Goal: Task Accomplishment & Management: Manage account settings

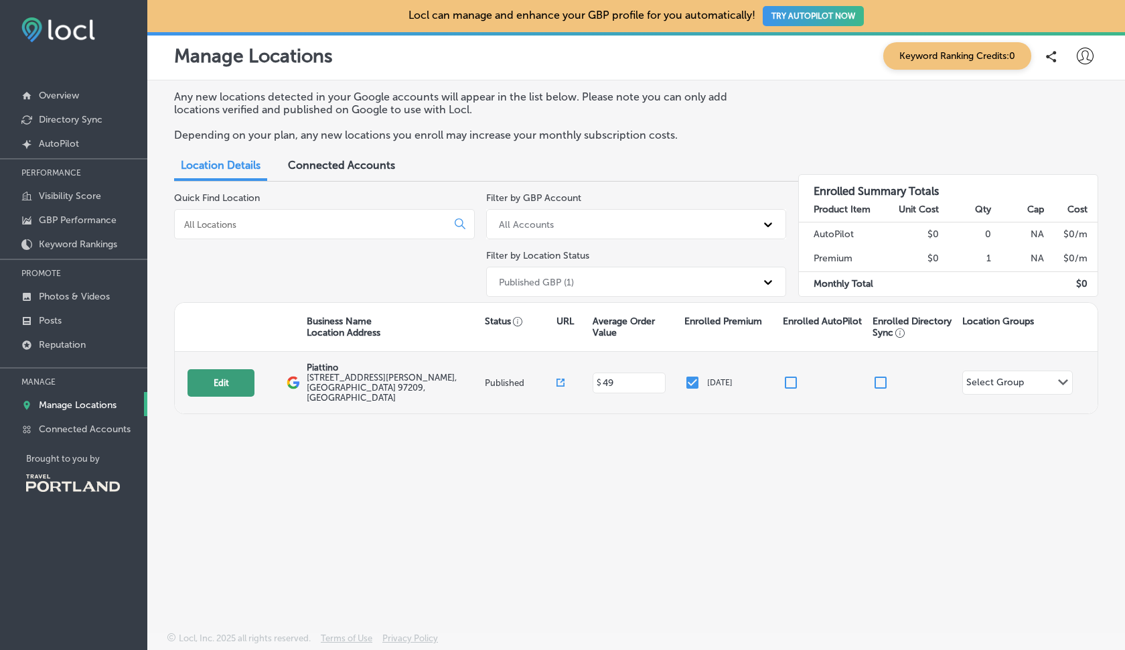
click at [214, 374] on button "Edit" at bounding box center [221, 382] width 67 height 27
select select "US"
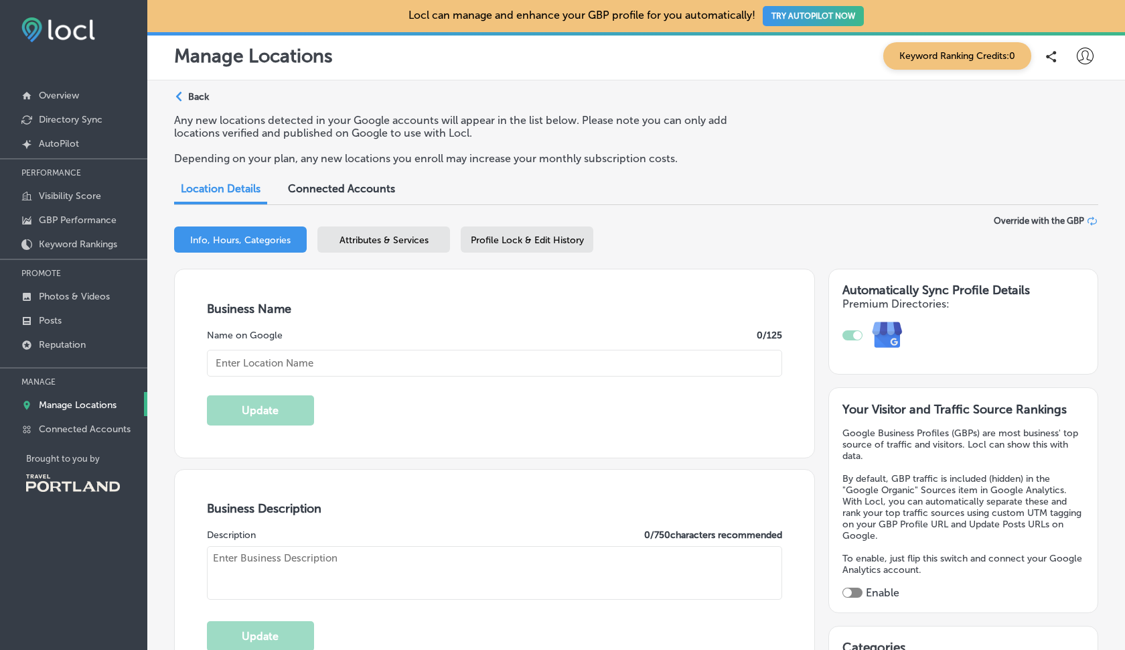
type input "Piattino"
type textarea "Piattino, combines rustic Italian & International flavor with the colorful boun…"
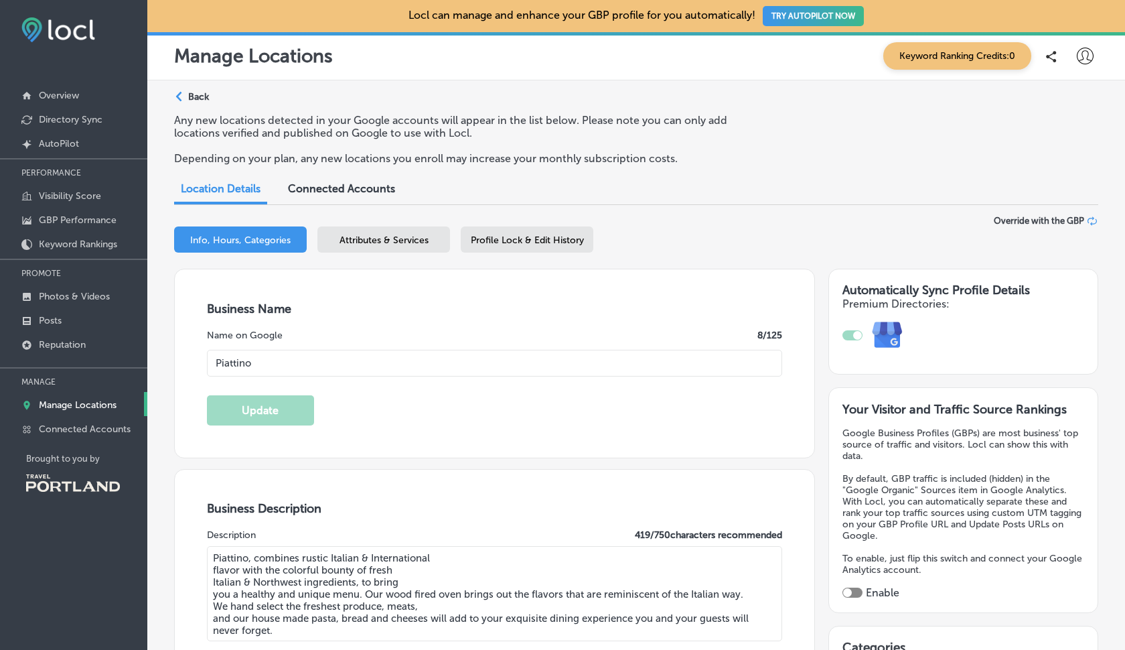
type input "[STREET_ADDRESS][PERSON_NAME]"
type input "[GEOGRAPHIC_DATA]"
type input "97209"
type input "US"
type input "[URL][DOMAIN_NAME]"
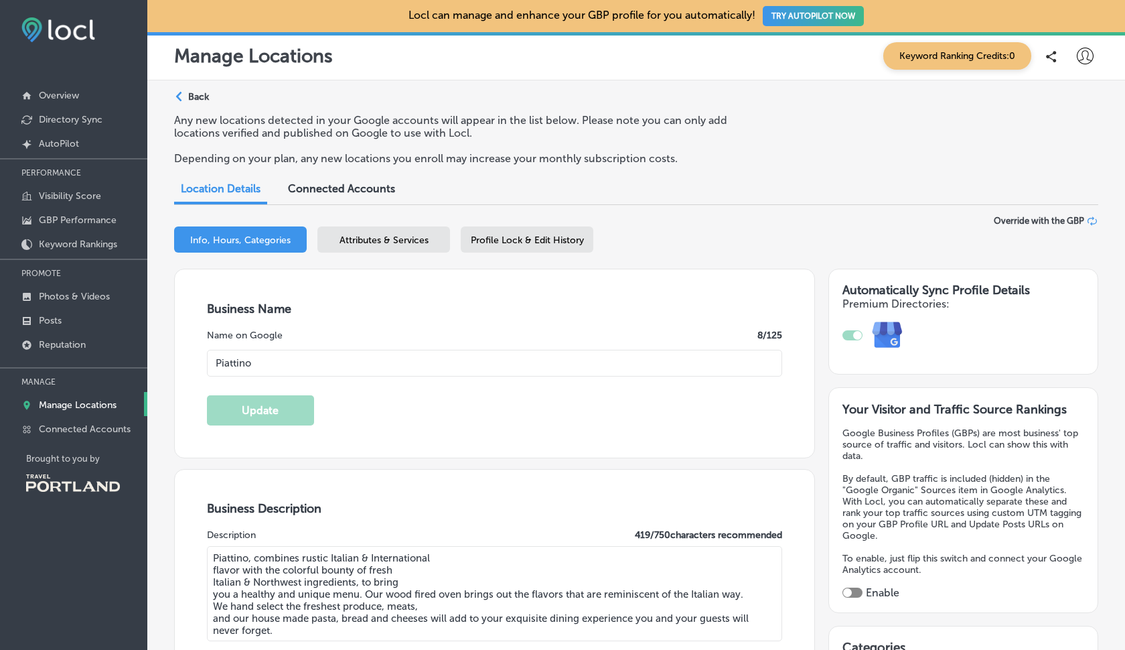
type input "[PHONE_NUMBER]"
type input "49"
click at [218, 239] on span "Info, Hours, Categories" at bounding box center [240, 239] width 100 height 11
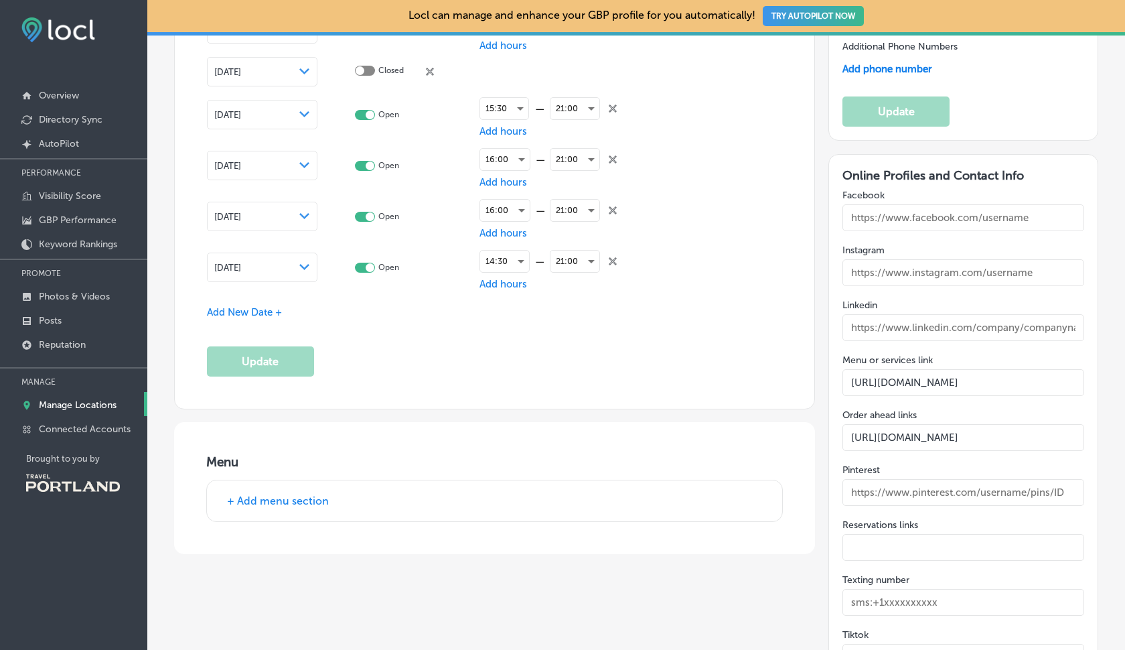
scroll to position [1853, 0]
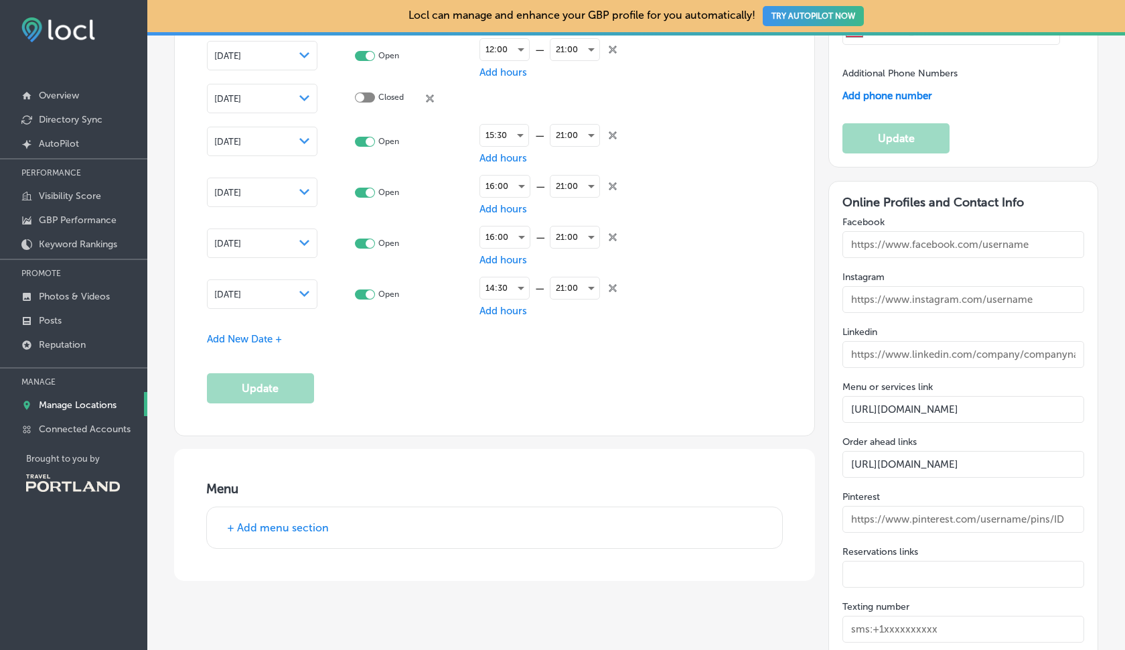
click at [256, 333] on span "Add New Date +" at bounding box center [244, 339] width 75 height 12
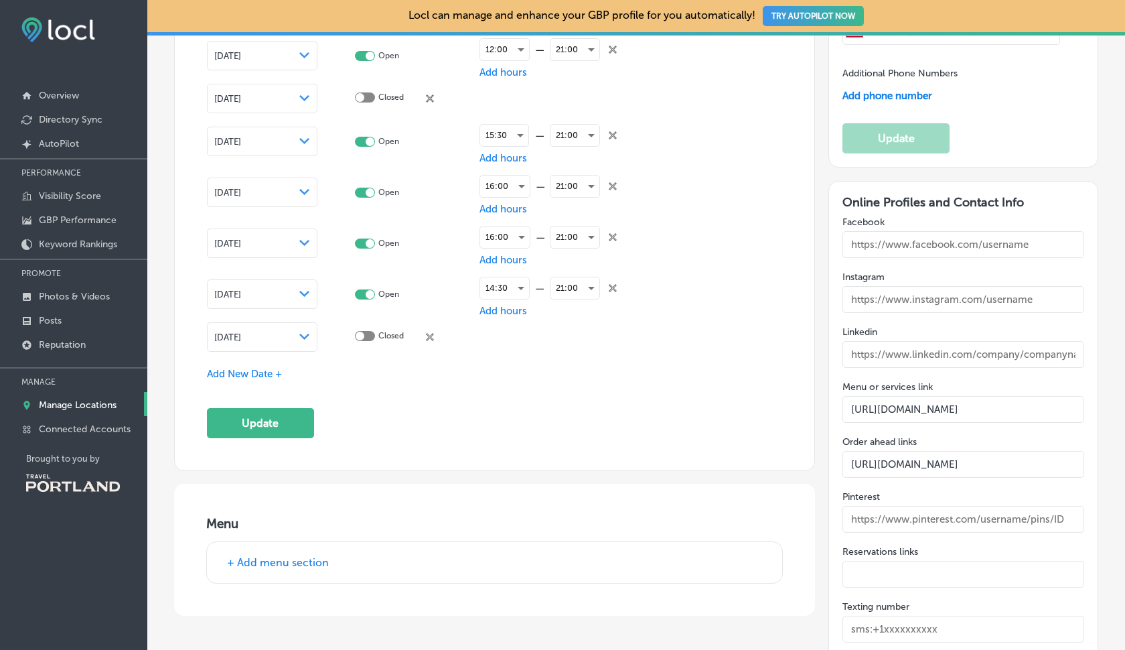
click at [294, 332] on div "[DATE] Path Created with Sketch." at bounding box center [262, 337] width 96 height 11
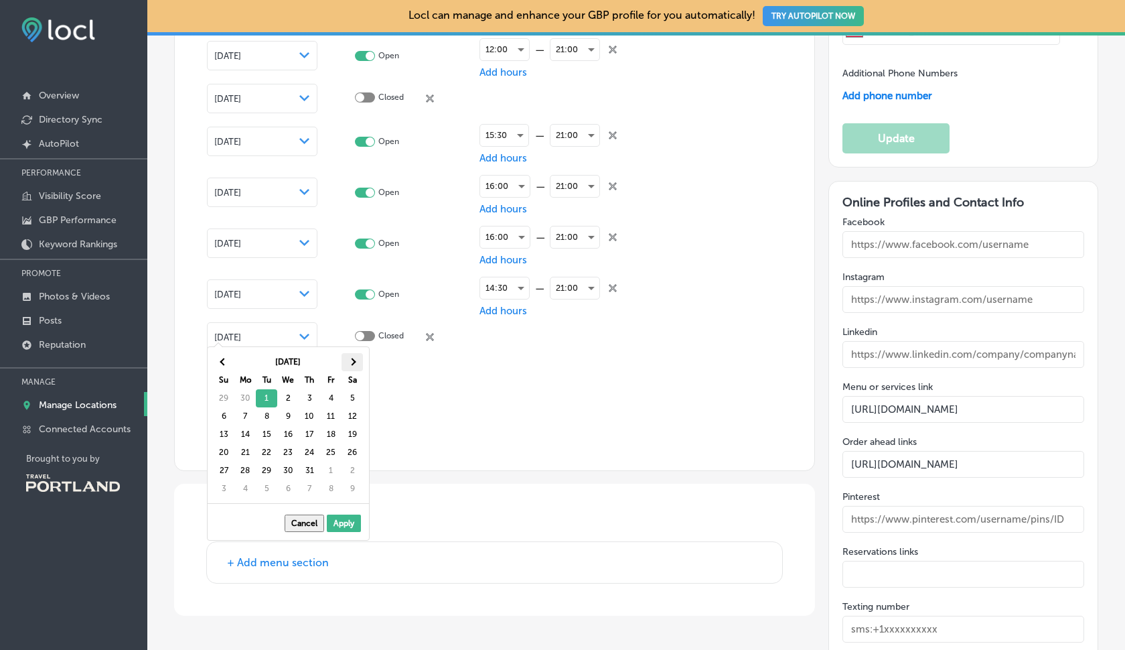
click at [353, 354] on th at bounding box center [352, 362] width 21 height 18
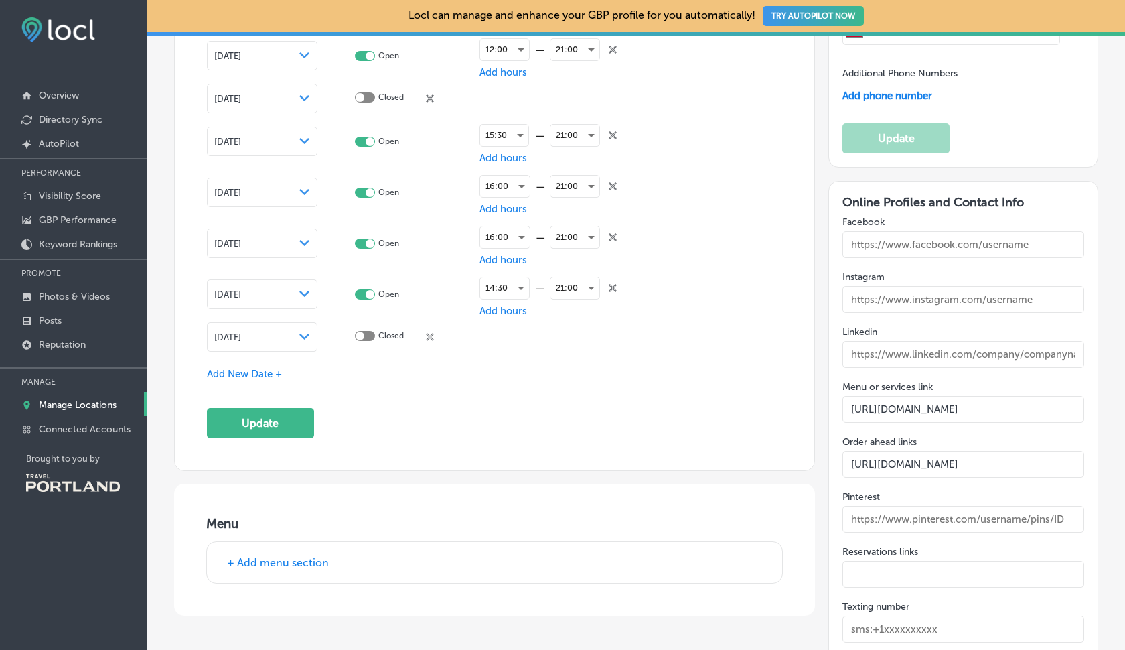
click at [358, 332] on div at bounding box center [360, 336] width 9 height 9
checkbox input "true"
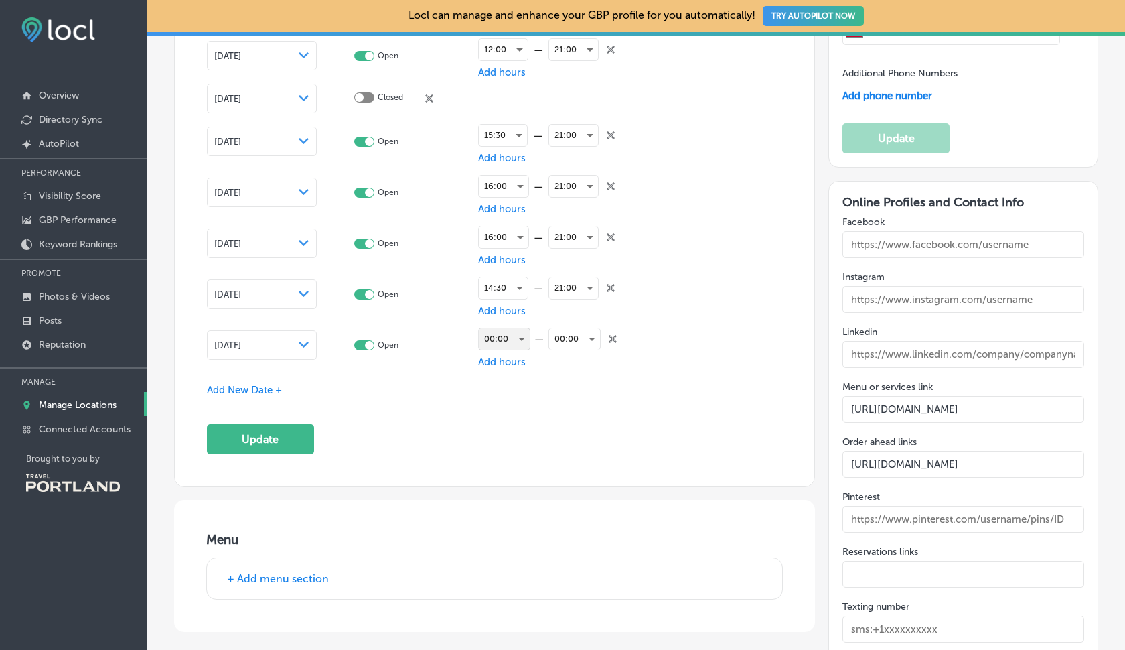
click at [510, 333] on div "00:00" at bounding box center [504, 338] width 51 height 21
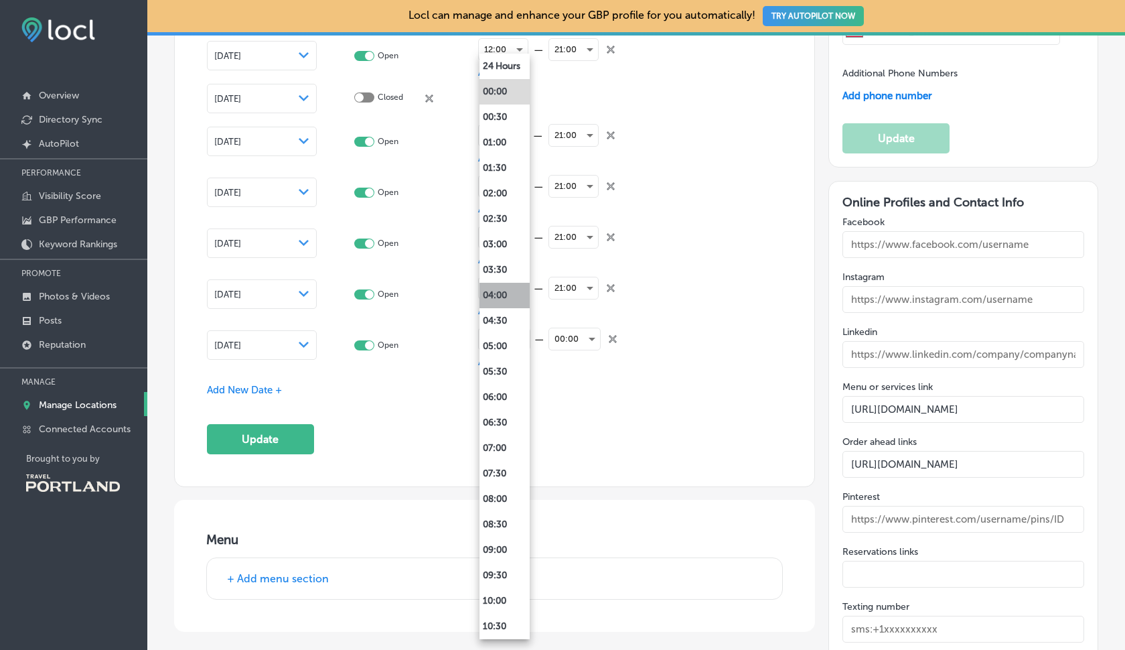
click at [508, 303] on li "04:00" at bounding box center [505, 295] width 50 height 25
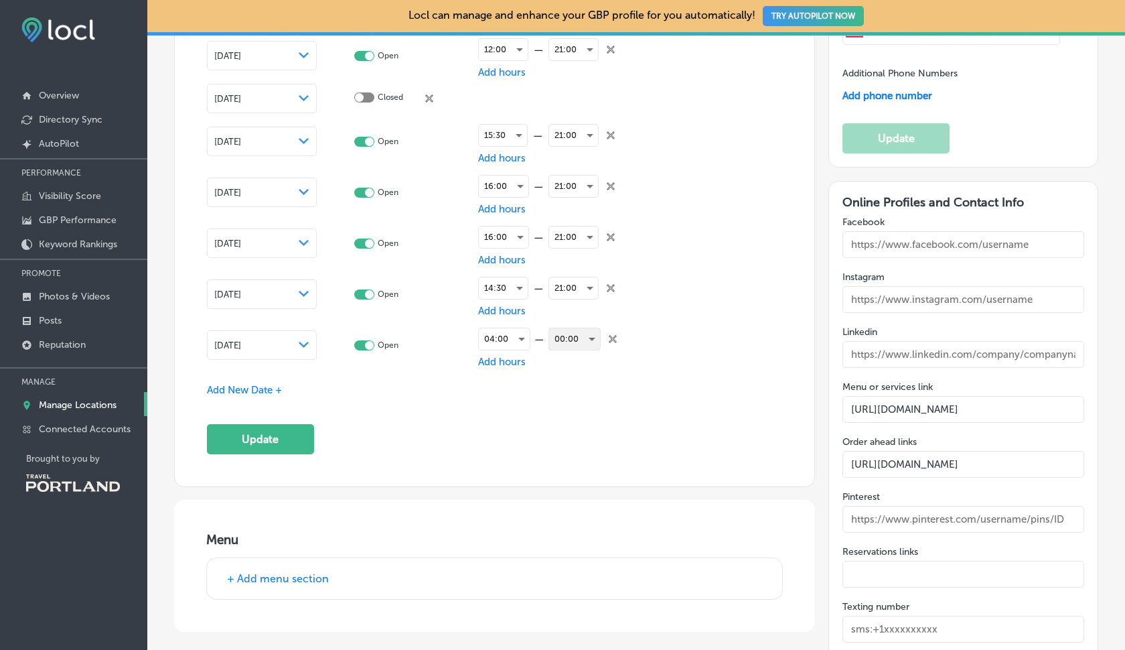
click at [587, 333] on div "00:00" at bounding box center [574, 338] width 51 height 21
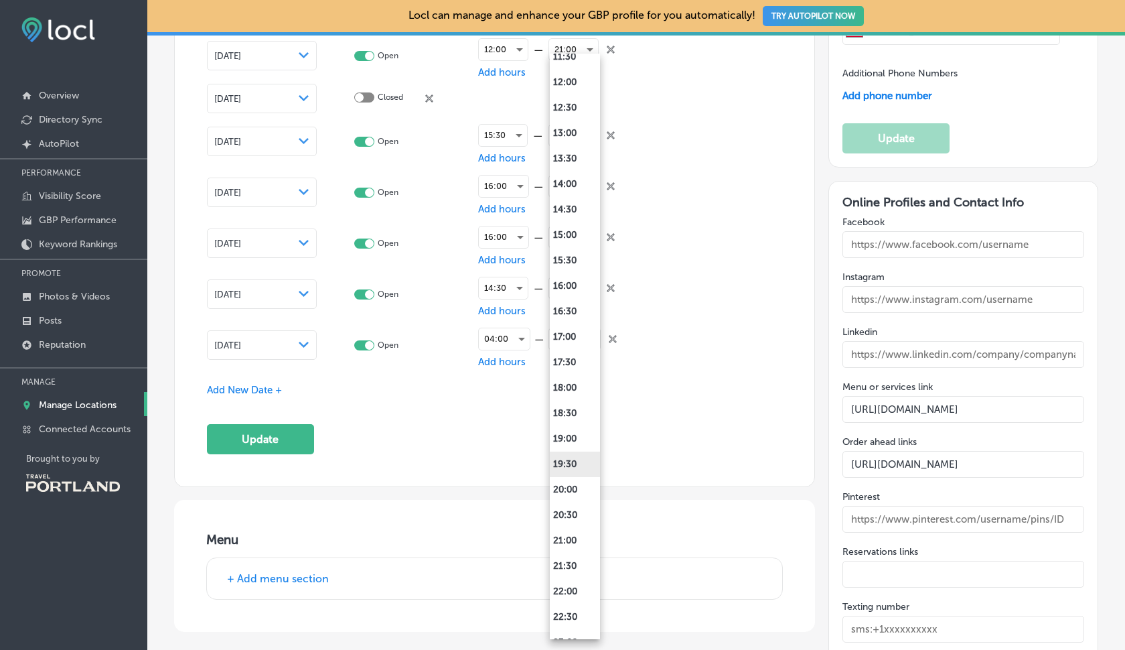
scroll to position [621, 0]
click at [565, 533] on li "21:00" at bounding box center [575, 539] width 50 height 25
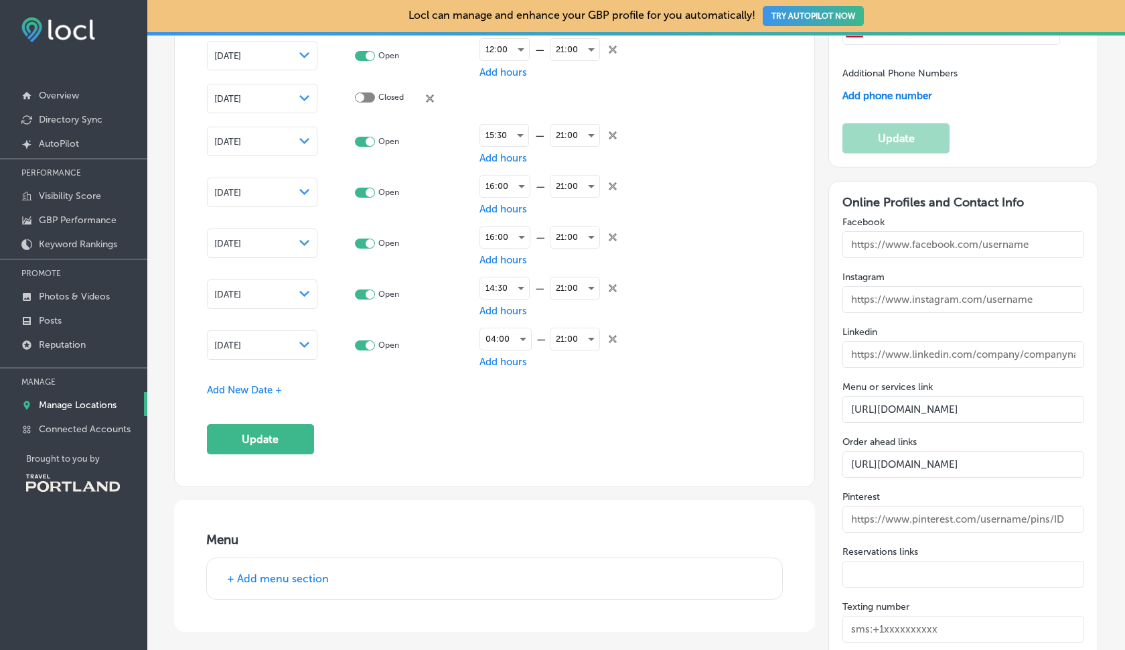
click at [533, 423] on div "Special Business Hours Enter hours for days when this business has an irregular…" at bounding box center [495, 84] width 576 height 739
click at [275, 426] on button "Update" at bounding box center [260, 439] width 107 height 30
